Goal: Transaction & Acquisition: Purchase product/service

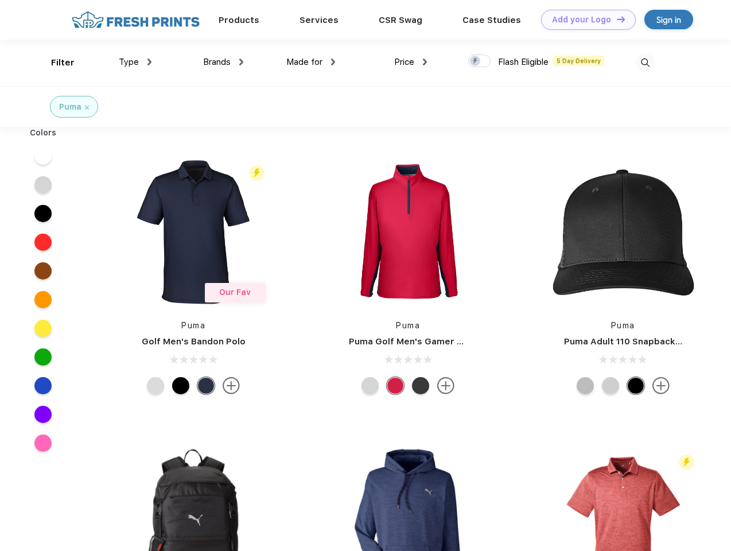
click at [584, 20] on link "Add your Logo Design Tool" at bounding box center [588, 20] width 95 height 20
click at [0, 0] on div "Design Tool" at bounding box center [0, 0] width 0 height 0
click at [616, 19] on link "Add your Logo Design Tool" at bounding box center [588, 20] width 95 height 20
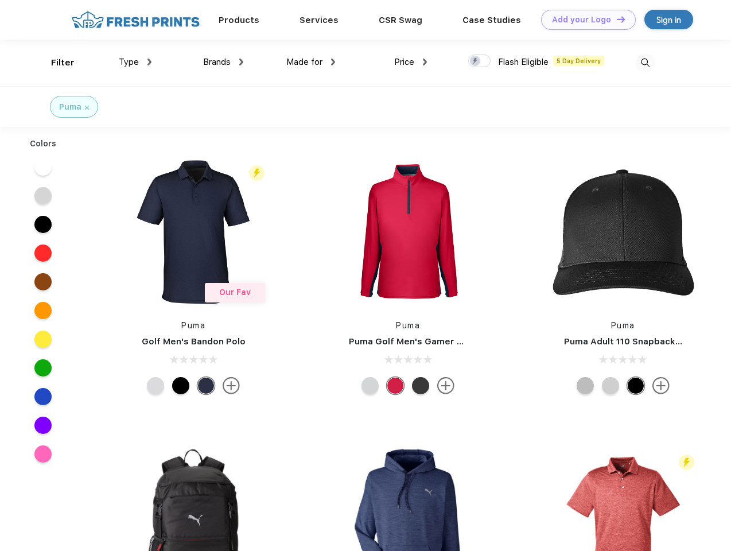
click at [55, 63] on div "Filter" at bounding box center [63, 62] width 24 height 13
click at [135, 62] on span "Type" at bounding box center [129, 62] width 20 height 10
click at [223, 62] on span "Brands" at bounding box center [217, 62] width 28 height 10
click at [311, 62] on span "Made for" at bounding box center [304, 62] width 36 height 10
click at [411, 62] on span "Price" at bounding box center [404, 62] width 20 height 10
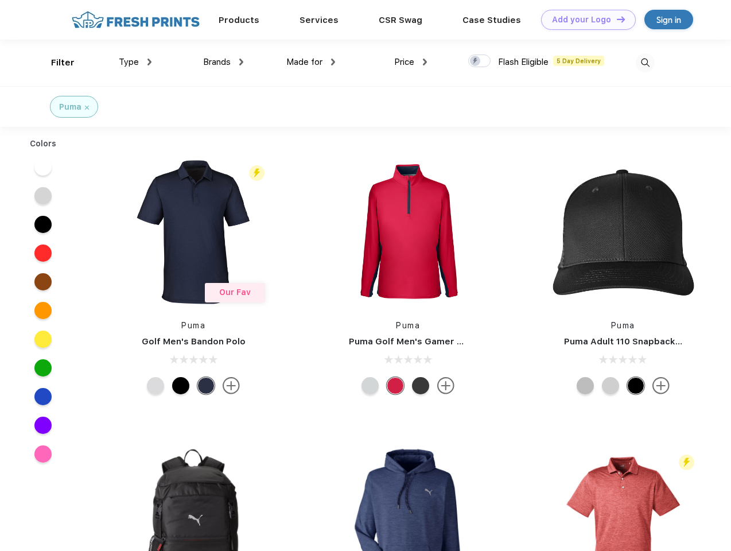
click at [480, 61] on div at bounding box center [479, 61] width 22 height 13
click at [476, 61] on input "checkbox" at bounding box center [471, 57] width 7 height 7
click at [645, 63] on img at bounding box center [645, 62] width 19 height 19
